Goal: Information Seeking & Learning: Learn about a topic

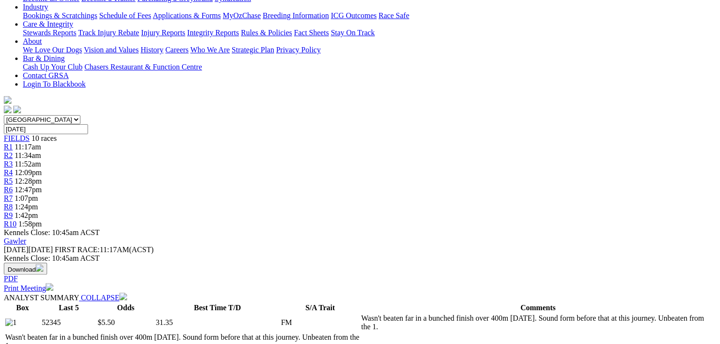
drag, startPoint x: 326, startPoint y: 167, endPoint x: 427, endPoint y: 205, distance: 107.6
drag, startPoint x: 427, startPoint y: 205, endPoint x: 363, endPoint y: 186, distance: 67.0
copy p "SOMNAMBULIST (2) Won two of her last three and she should have the speed to tak…"
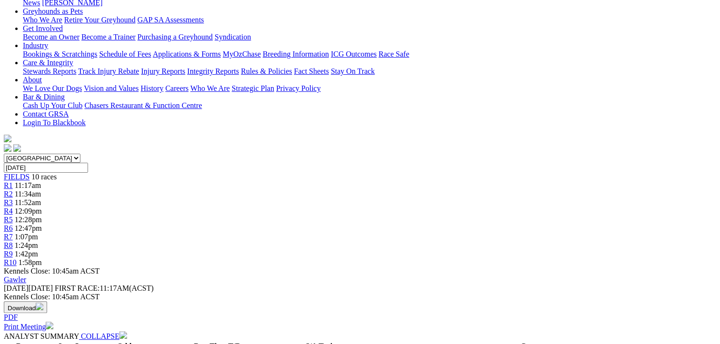
scroll to position [143, 0]
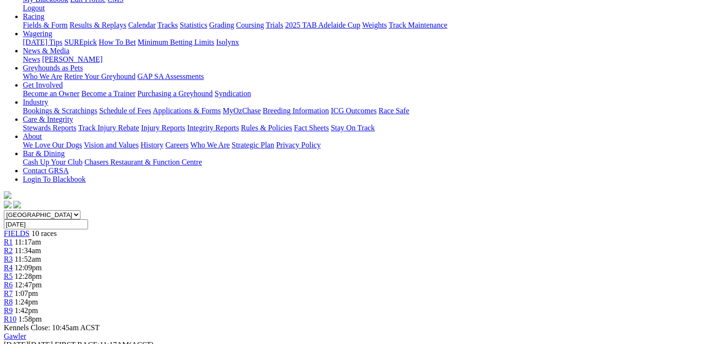
click at [358, 272] on div "R5 12:28pm" at bounding box center [360, 276] width 712 height 9
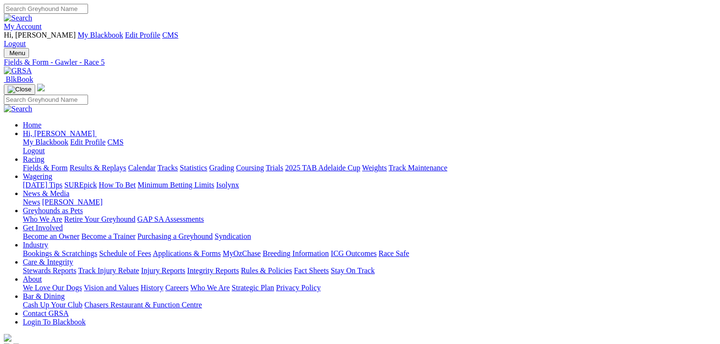
scroll to position [143, 0]
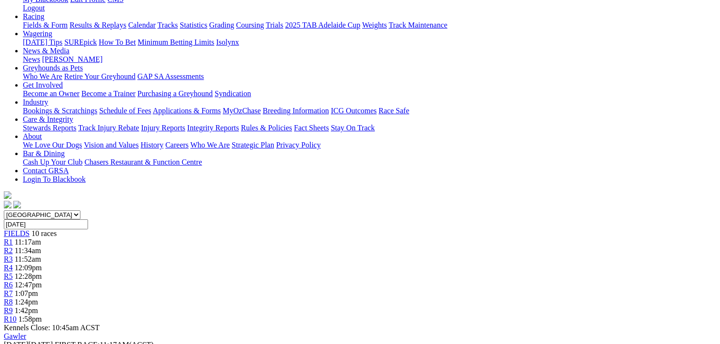
drag, startPoint x: 236, startPoint y: 245, endPoint x: 565, endPoint y: 265, distance: 328.9
copy p "JAMARRA (7) 3rd from this draw [DATE] but did have a good win prior. Suited in …"
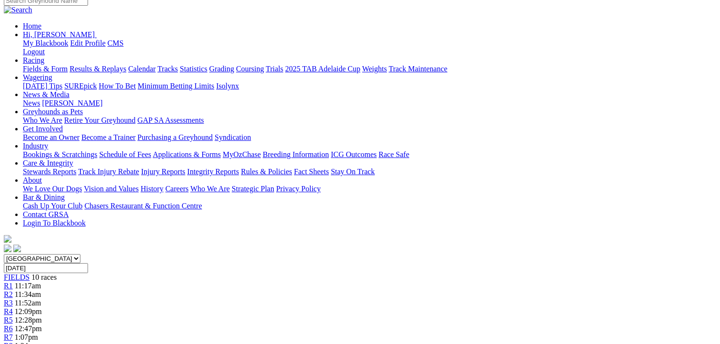
scroll to position [48, 0]
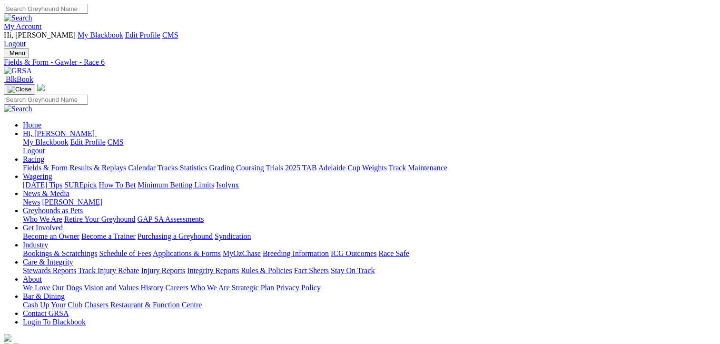
scroll to position [190, 0]
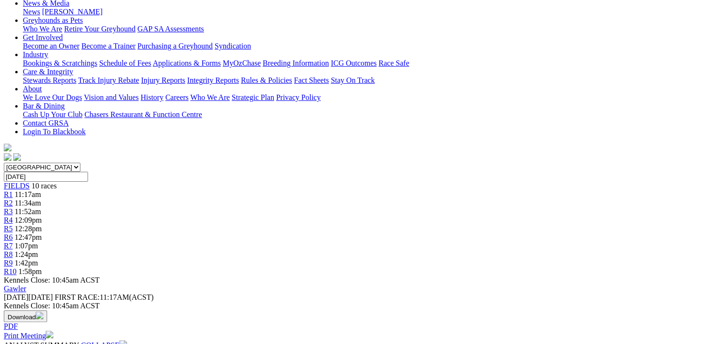
drag, startPoint x: 280, startPoint y: 198, endPoint x: 445, endPoint y: 226, distance: 167.5
drag, startPoint x: 445, startPoint y: 226, endPoint x: 377, endPoint y: 208, distance: 69.9
copy p "SECRET SUPER (7) 2nd from an inside draw Oct 1 and the winner ran quick time. C…"
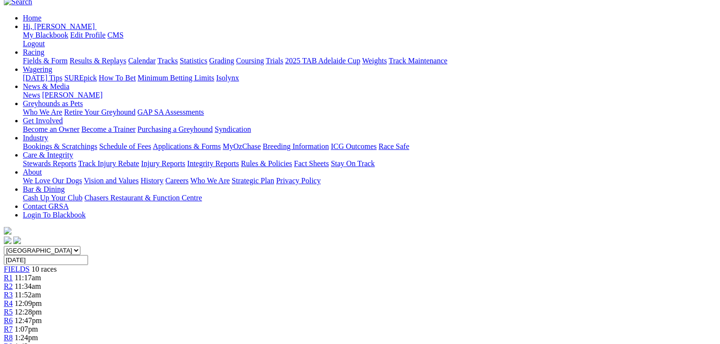
scroll to position [95, 0]
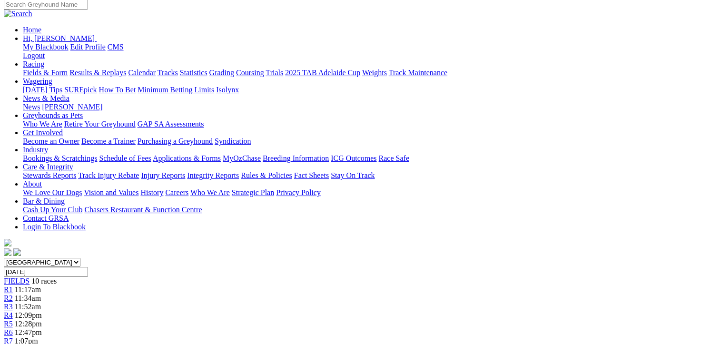
click at [13, 337] on link "R7" at bounding box center [8, 341] width 9 height 8
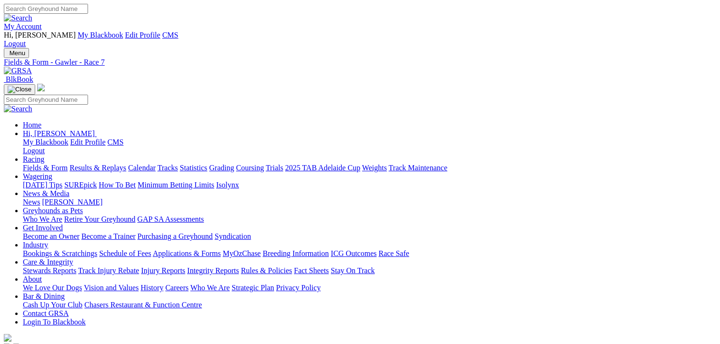
scroll to position [190, 0]
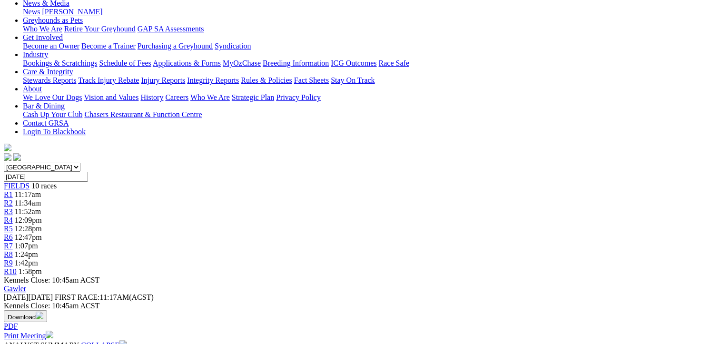
drag, startPoint x: 299, startPoint y: 197, endPoint x: 482, endPoint y: 224, distance: 184.2
drag, startPoint x: 482, startPoint y: 224, endPoint x: 415, endPoint y: 217, distance: 66.9
copy p "RIGHT SIDE UP (1) Impressive winning his last two starts at Angle Park in quick…"
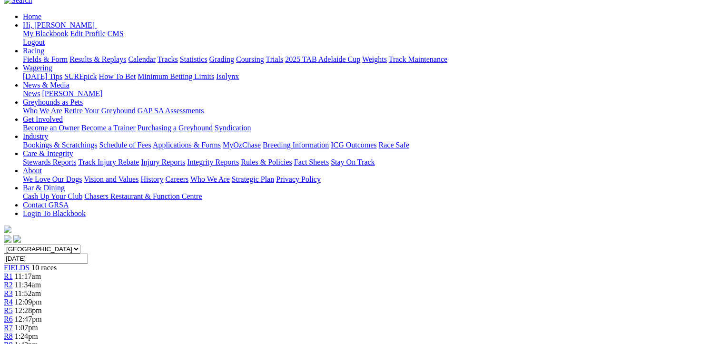
scroll to position [95, 0]
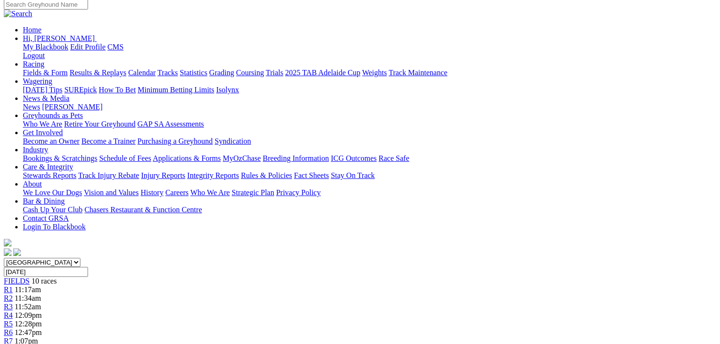
click at [13, 344] on span "R8" at bounding box center [8, 349] width 9 height 8
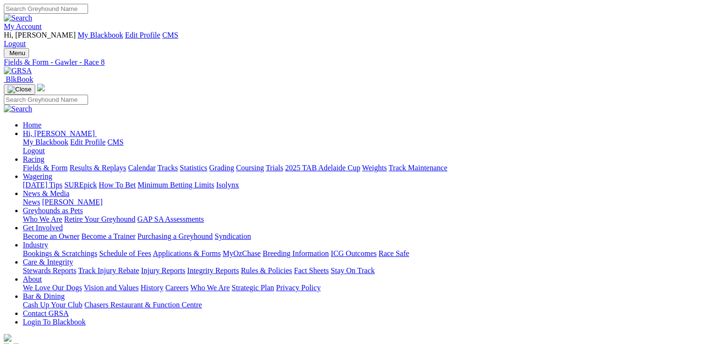
scroll to position [190, 0]
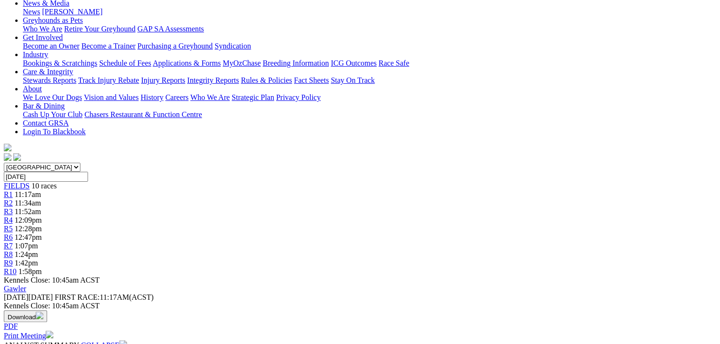
drag, startPoint x: 321, startPoint y: 214, endPoint x: 406, endPoint y: 246, distance: 91.4
drag, startPoint x: 406, startPoint y: 246, endPoint x: 348, endPoint y: 227, distance: 60.9
copy p "BINNAWAY MIRAGE (2) Impressive from a wide draw in quick time Oct 1. Yet to hav…"
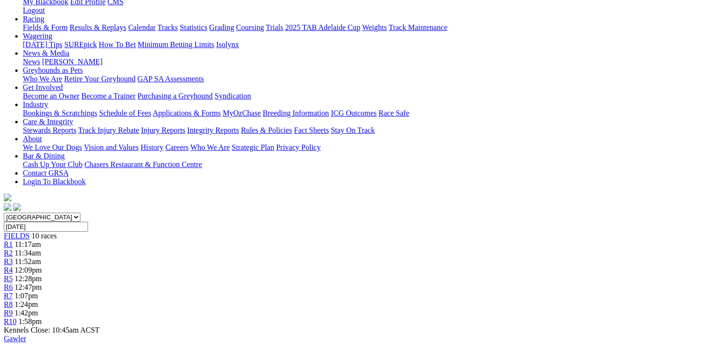
scroll to position [48, 0]
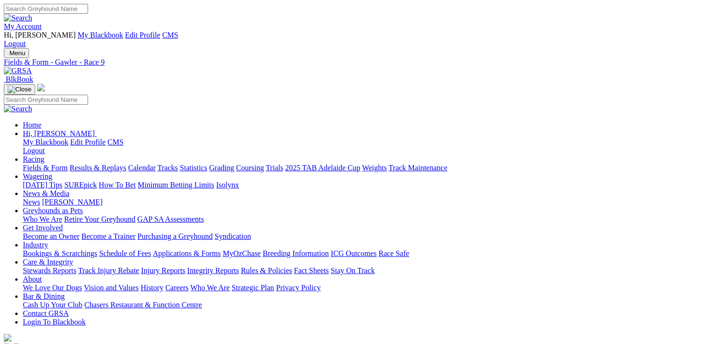
scroll to position [190, 0]
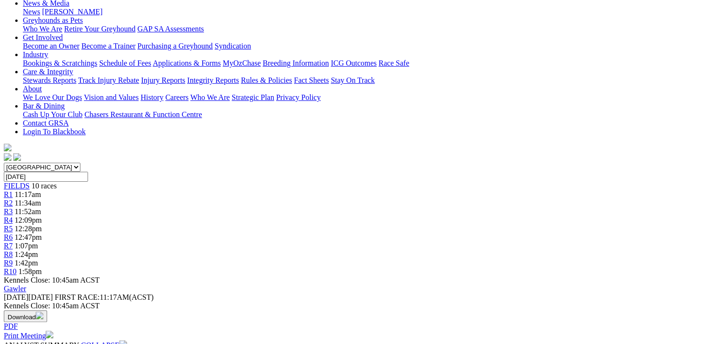
drag, startPoint x: 264, startPoint y: 197, endPoint x: 391, endPoint y: 223, distance: 129.7
drag, startPoint x: 391, startPoint y: 223, endPoint x: 312, endPoint y: 216, distance: 78.8
copy p "BINNAWAY WIZARD (8) Quick winner from an inside draw [DATE] and too good on the…"
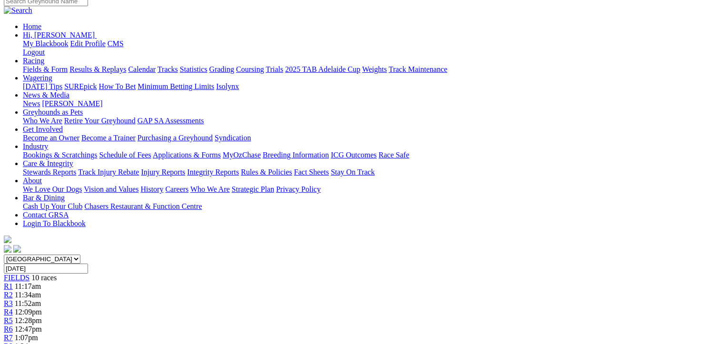
scroll to position [95, 0]
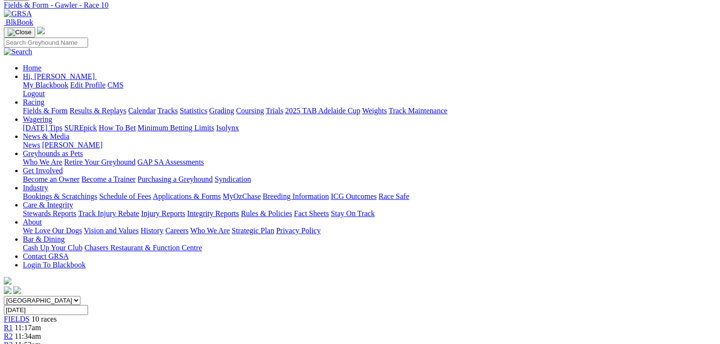
scroll to position [190, 0]
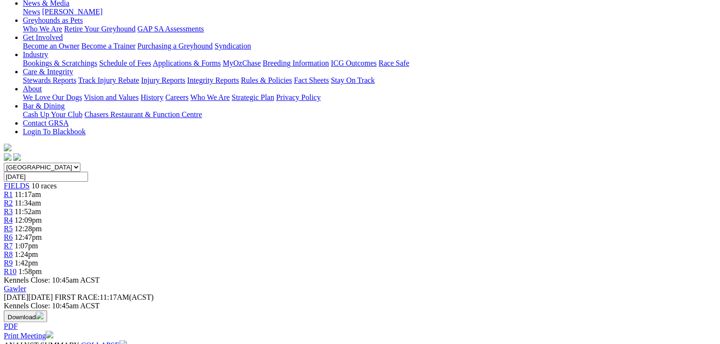
drag, startPoint x: 292, startPoint y: 197, endPoint x: 508, endPoint y: 223, distance: 218.0
drag, startPoint x: 508, startPoint y: 223, endPoint x: 432, endPoint y: 210, distance: 77.2
copy p "BROTHER [PERSON_NAME] (2) Placed from a wide draw when showing good early burn …"
